Goal: Task Accomplishment & Management: Manage account settings

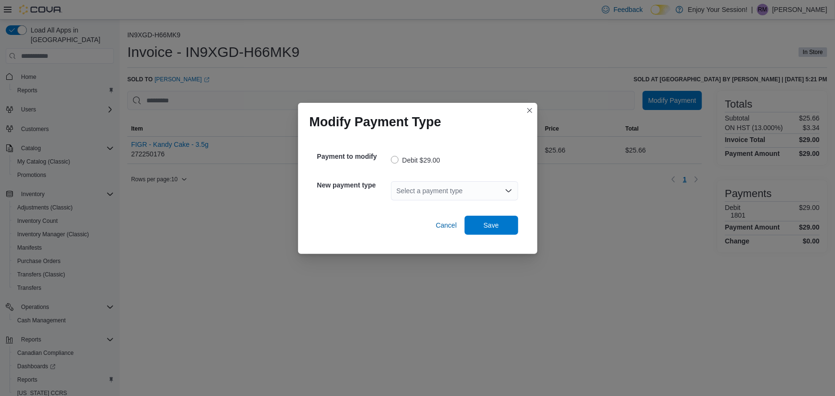
click at [465, 186] on div "Select a payment type" at bounding box center [454, 190] width 127 height 19
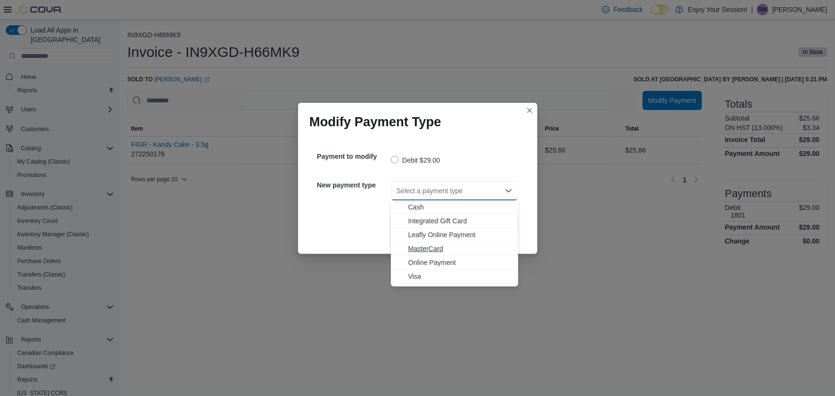
click at [426, 252] on span "MasterCard" at bounding box center [460, 249] width 104 height 10
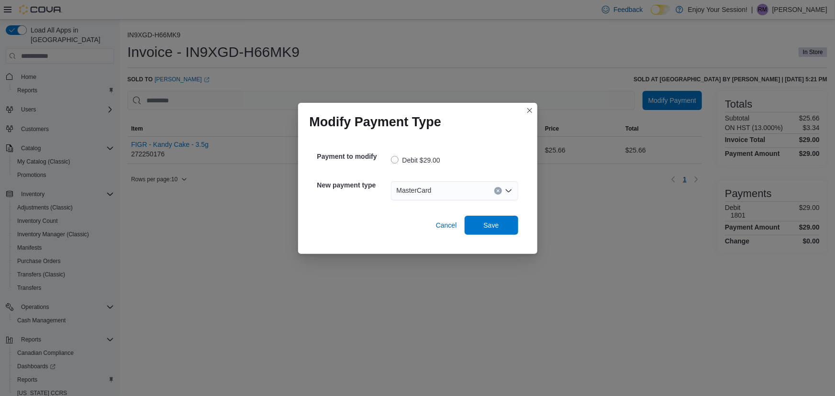
click at [470, 195] on div "MasterCard" at bounding box center [454, 190] width 127 height 19
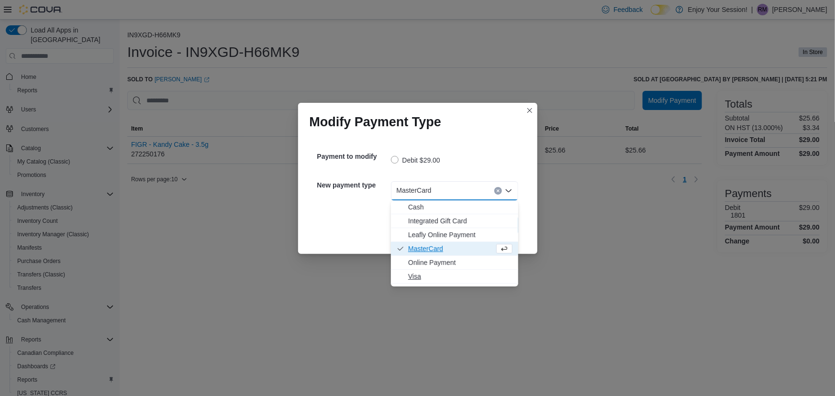
click at [429, 272] on span "Visa" at bounding box center [460, 277] width 104 height 10
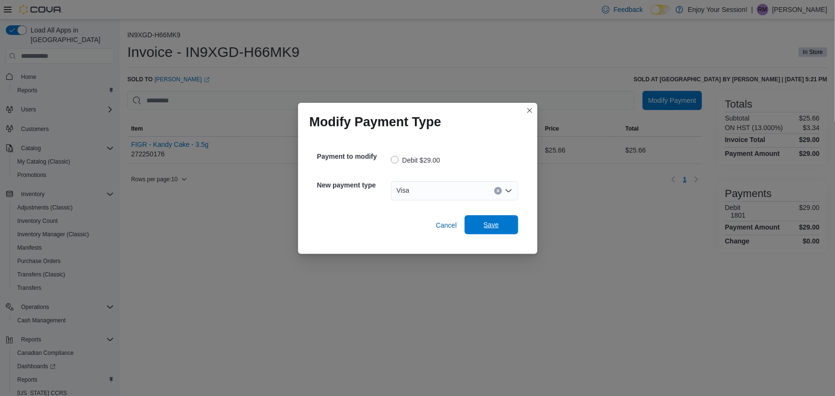
click at [494, 230] on span "Save" at bounding box center [491, 224] width 42 height 19
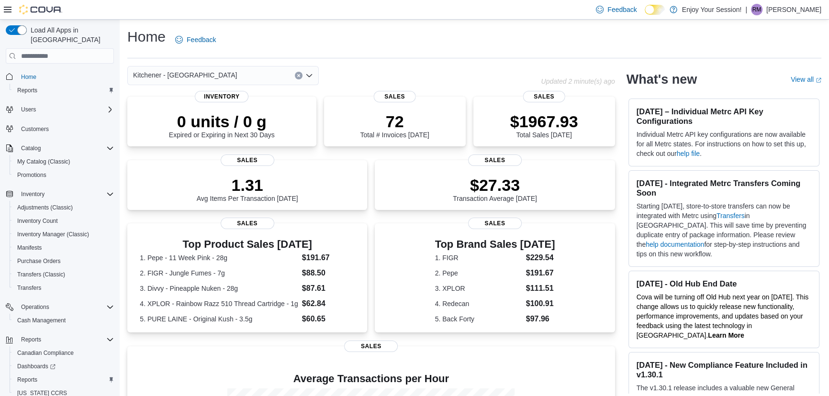
scroll to position [5, 0]
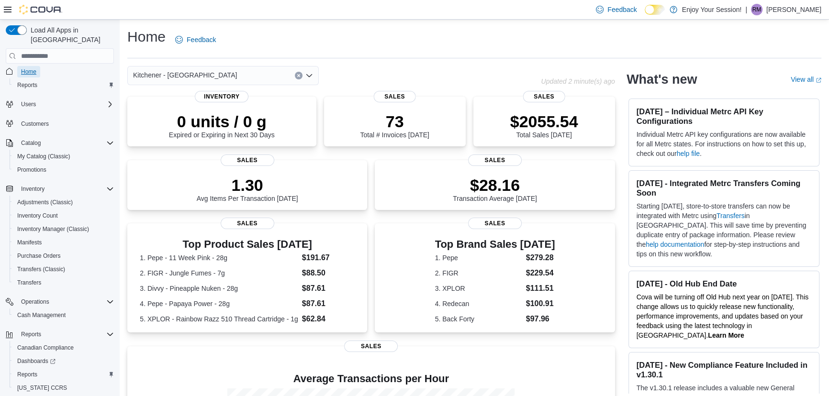
click at [25, 68] on span "Home" at bounding box center [28, 72] width 15 height 8
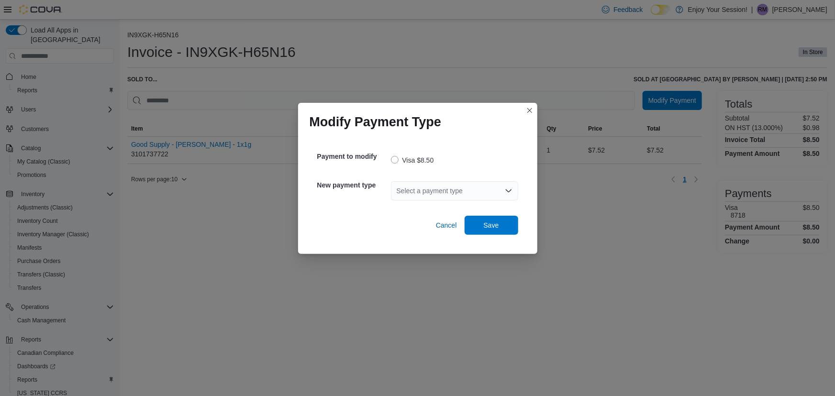
drag, startPoint x: 434, startPoint y: 190, endPoint x: 419, endPoint y: 199, distance: 17.2
click at [433, 190] on div "Select a payment type" at bounding box center [454, 190] width 127 height 19
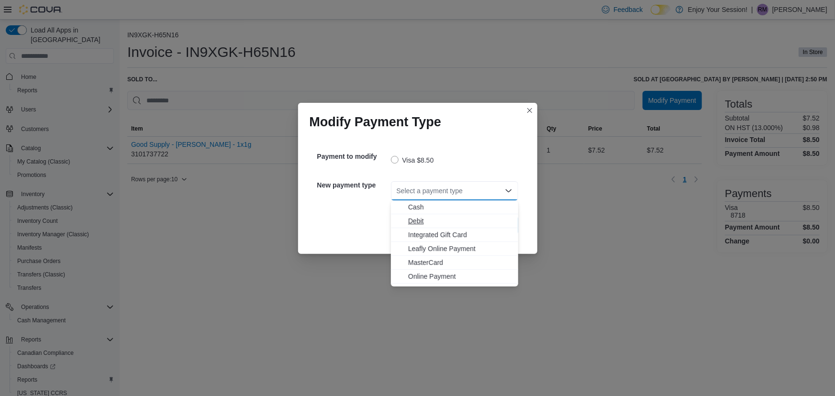
click at [411, 224] on span "Debit" at bounding box center [460, 221] width 104 height 10
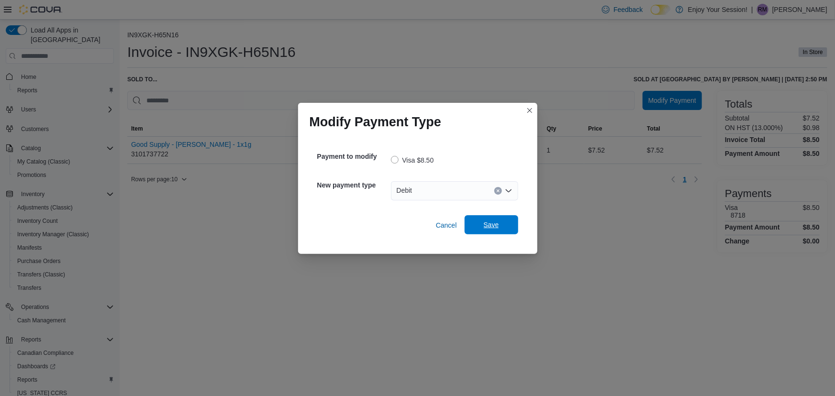
click at [477, 224] on span "Save" at bounding box center [491, 224] width 42 height 19
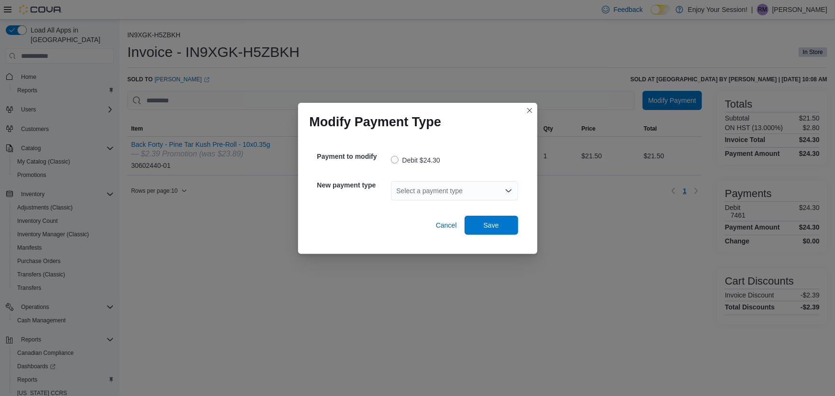
click at [442, 195] on div "Select a payment type" at bounding box center [454, 190] width 127 height 19
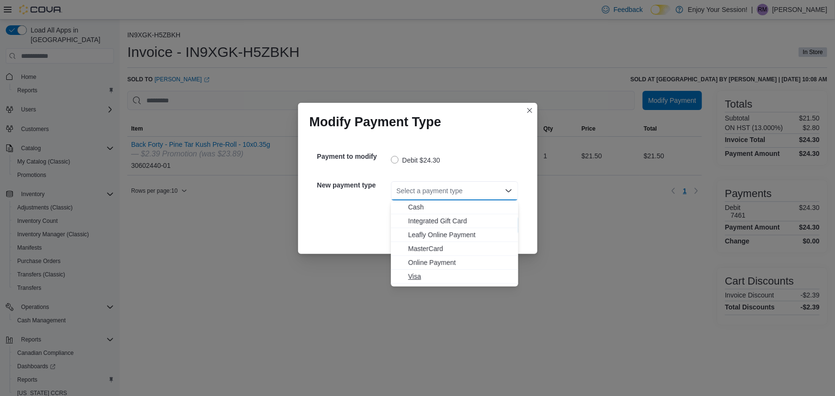
click at [418, 275] on span "Visa" at bounding box center [460, 277] width 104 height 10
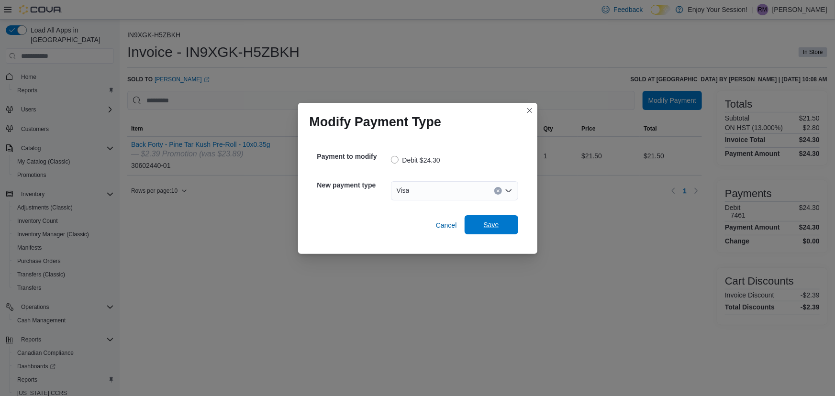
click at [490, 222] on span "Save" at bounding box center [491, 225] width 15 height 10
click at [411, 187] on div "Select a payment type" at bounding box center [454, 190] width 127 height 19
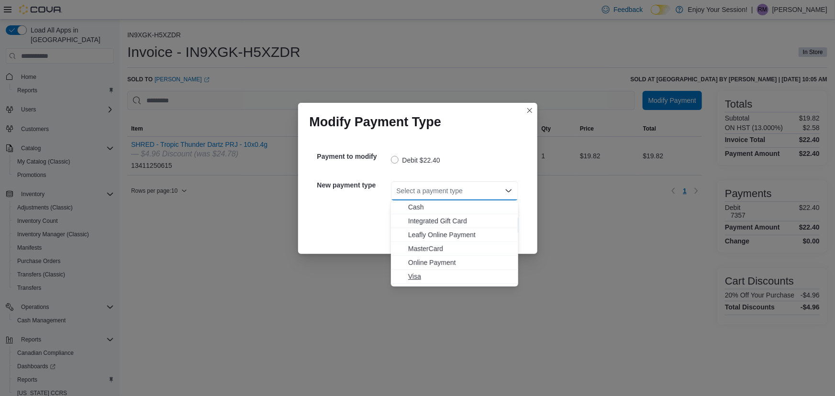
click at [414, 273] on span "Visa" at bounding box center [460, 277] width 104 height 10
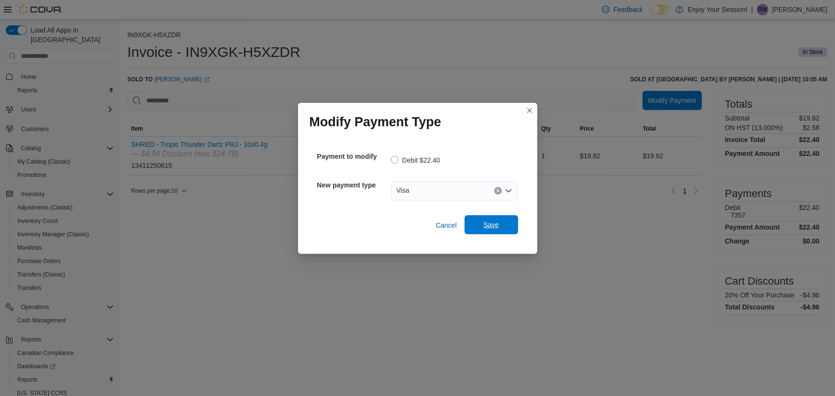
click at [491, 222] on span "Save" at bounding box center [491, 225] width 15 height 10
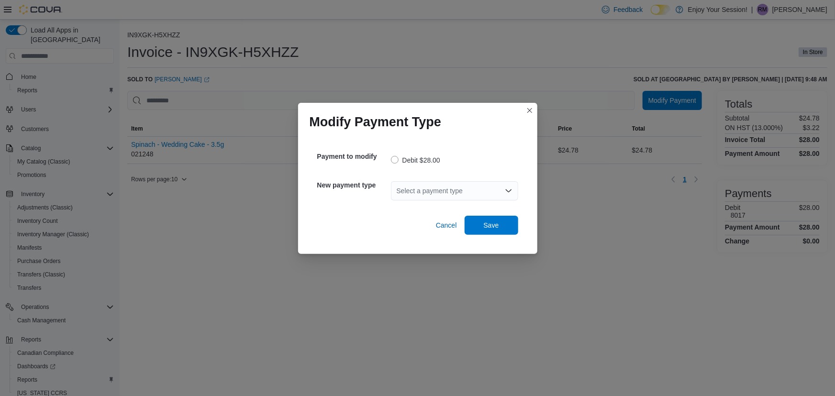
click at [421, 193] on div "Select a payment type" at bounding box center [454, 190] width 127 height 19
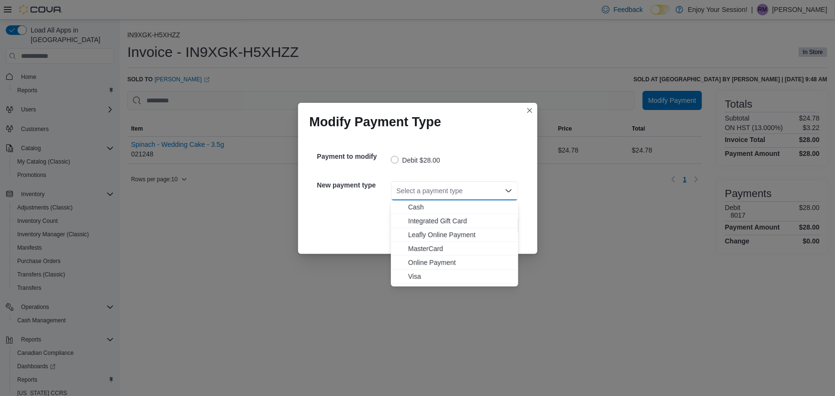
click at [418, 273] on span "Visa" at bounding box center [460, 277] width 104 height 10
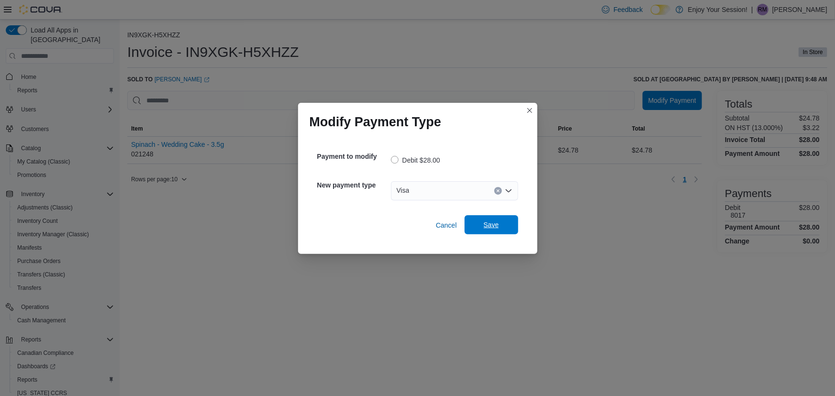
click at [499, 229] on span "Save" at bounding box center [491, 224] width 42 height 19
click at [413, 187] on div "Select a payment type" at bounding box center [454, 190] width 127 height 19
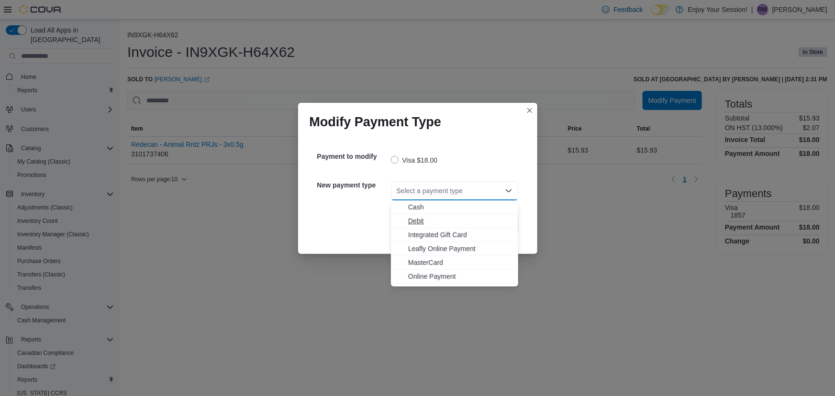
click at [415, 222] on span "Debit" at bounding box center [460, 221] width 104 height 10
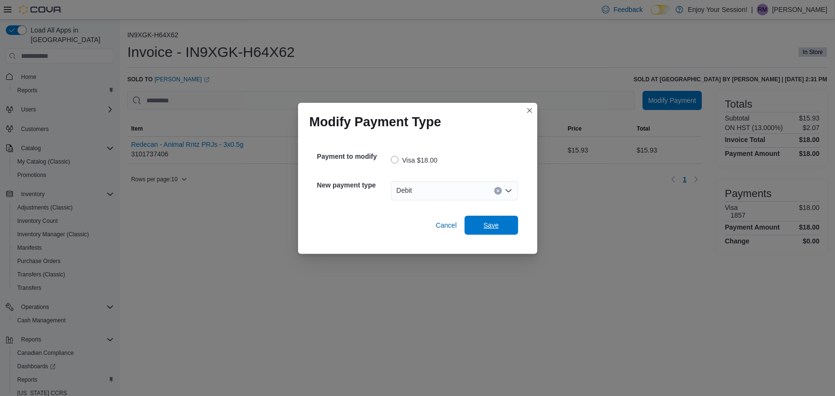
drag, startPoint x: 484, startPoint y: 224, endPoint x: 449, endPoint y: 205, distance: 40.5
click at [485, 224] on span "Save" at bounding box center [491, 226] width 15 height 10
click at [425, 198] on div "Select a payment type" at bounding box center [454, 190] width 127 height 19
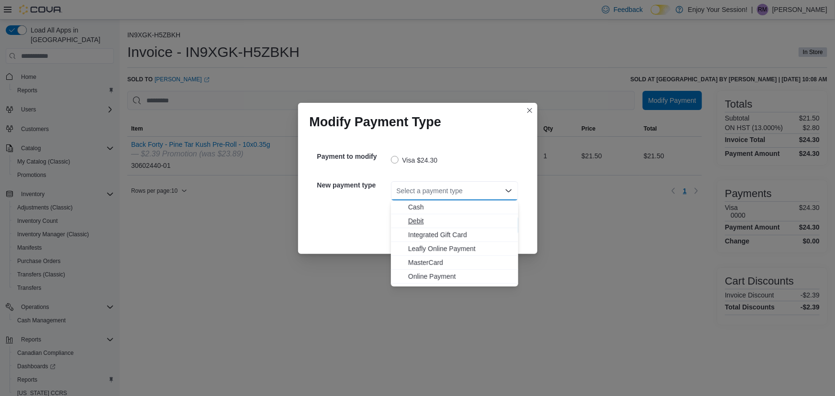
click at [416, 221] on span "Debit" at bounding box center [460, 221] width 104 height 10
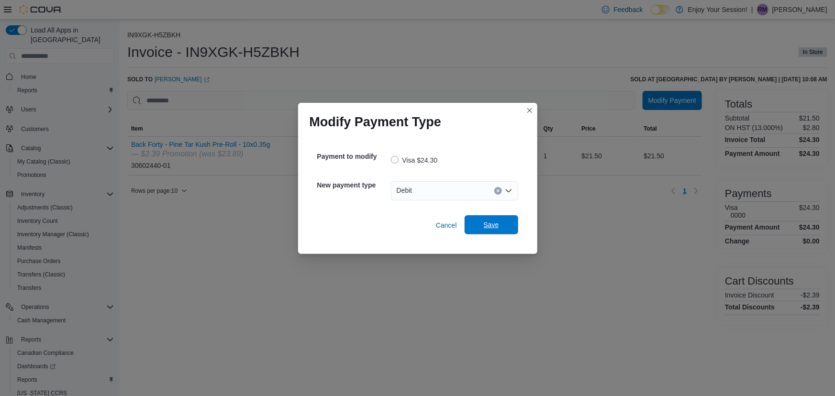
click at [494, 225] on span "Save" at bounding box center [491, 225] width 15 height 10
